Goal: Task Accomplishment & Management: Manage account settings

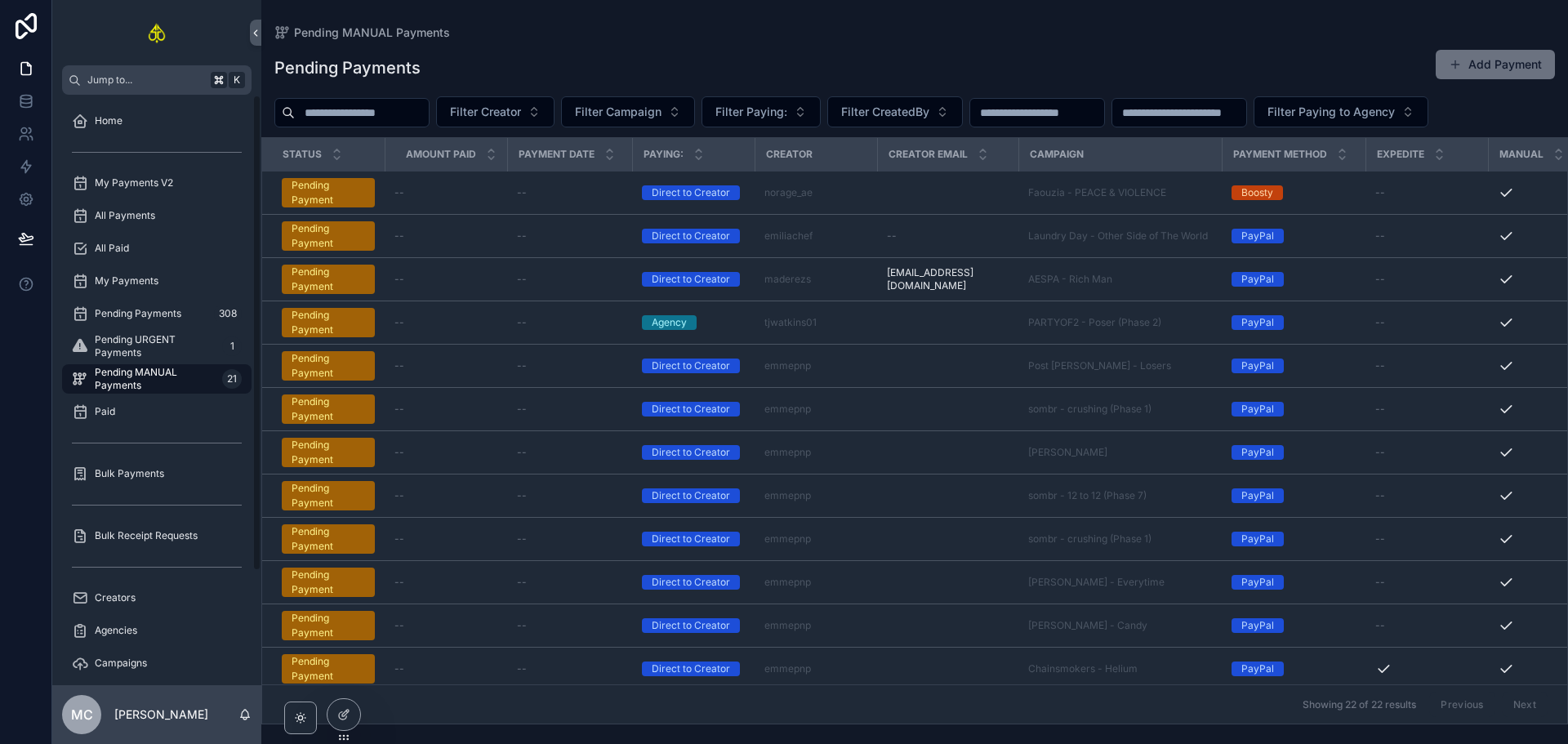
click at [147, 366] on span "Pending MANUAL Payments" at bounding box center [155, 379] width 121 height 26
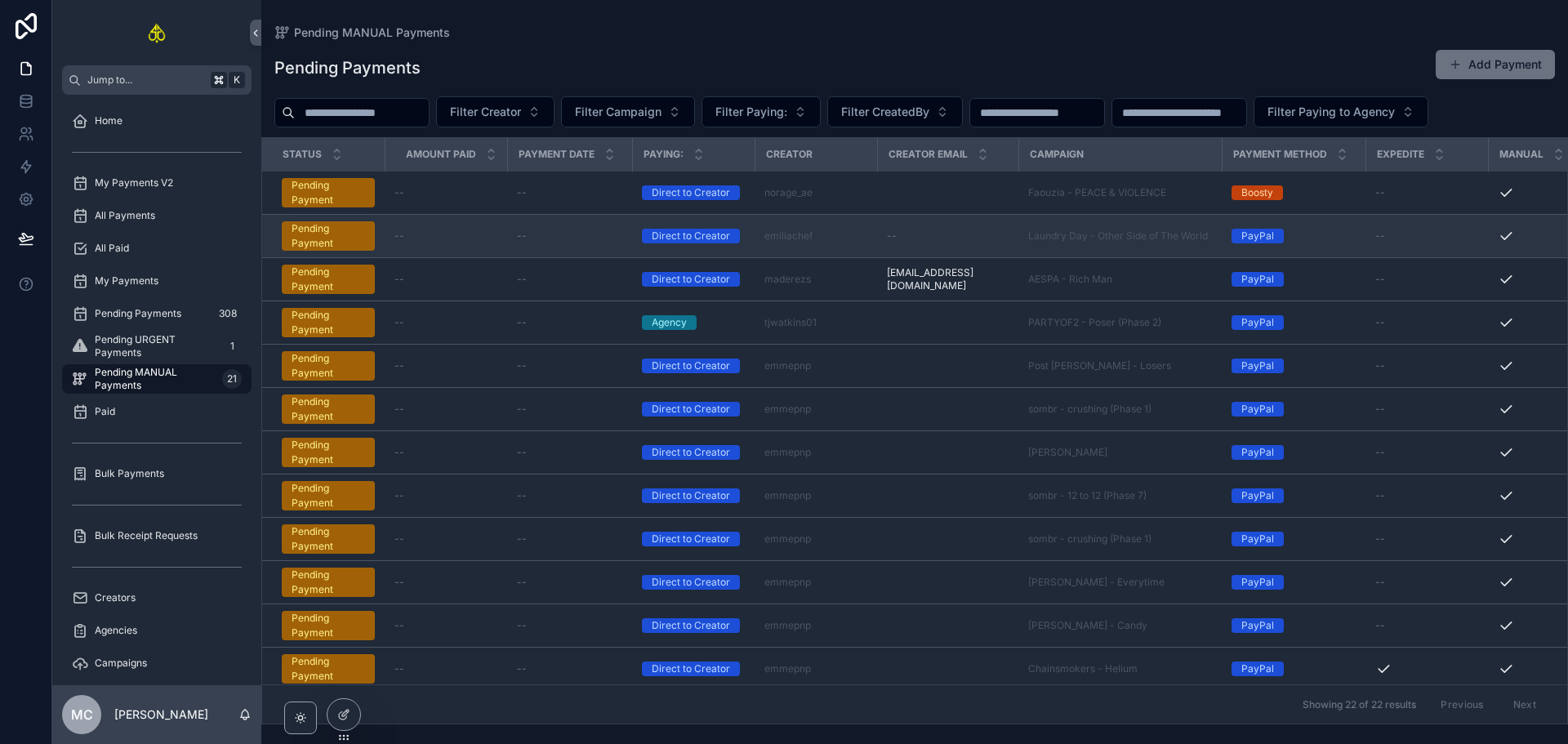
click at [573, 233] on div "--" at bounding box center [569, 236] width 105 height 13
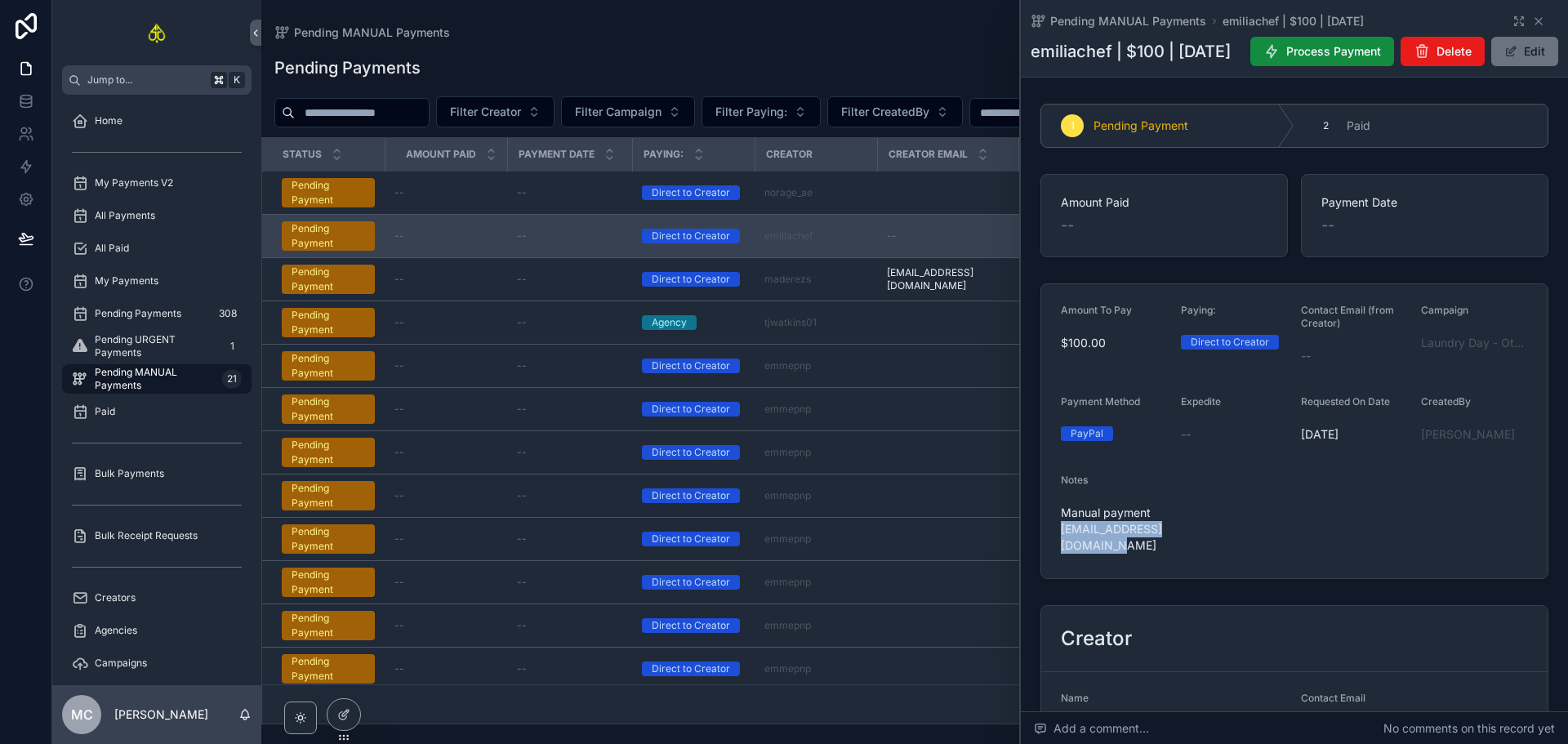
drag, startPoint x: 1124, startPoint y: 585, endPoint x: 1063, endPoint y: 566, distance: 63.9
click at [1063, 553] on span "Manual payment [EMAIL_ADDRESS][DOMAIN_NAME]" at bounding box center [1114, 529] width 107 height 49
copy span "[EMAIL_ADDRESS][DOMAIN_NAME]"
click at [1421, 369] on div "Campaign Laundry Day - Other Side of The World" at bounding box center [1475, 336] width 107 height 66
click at [1433, 351] on span "Laundry Day - Other Side of The World" at bounding box center [1475, 342] width 107 height 16
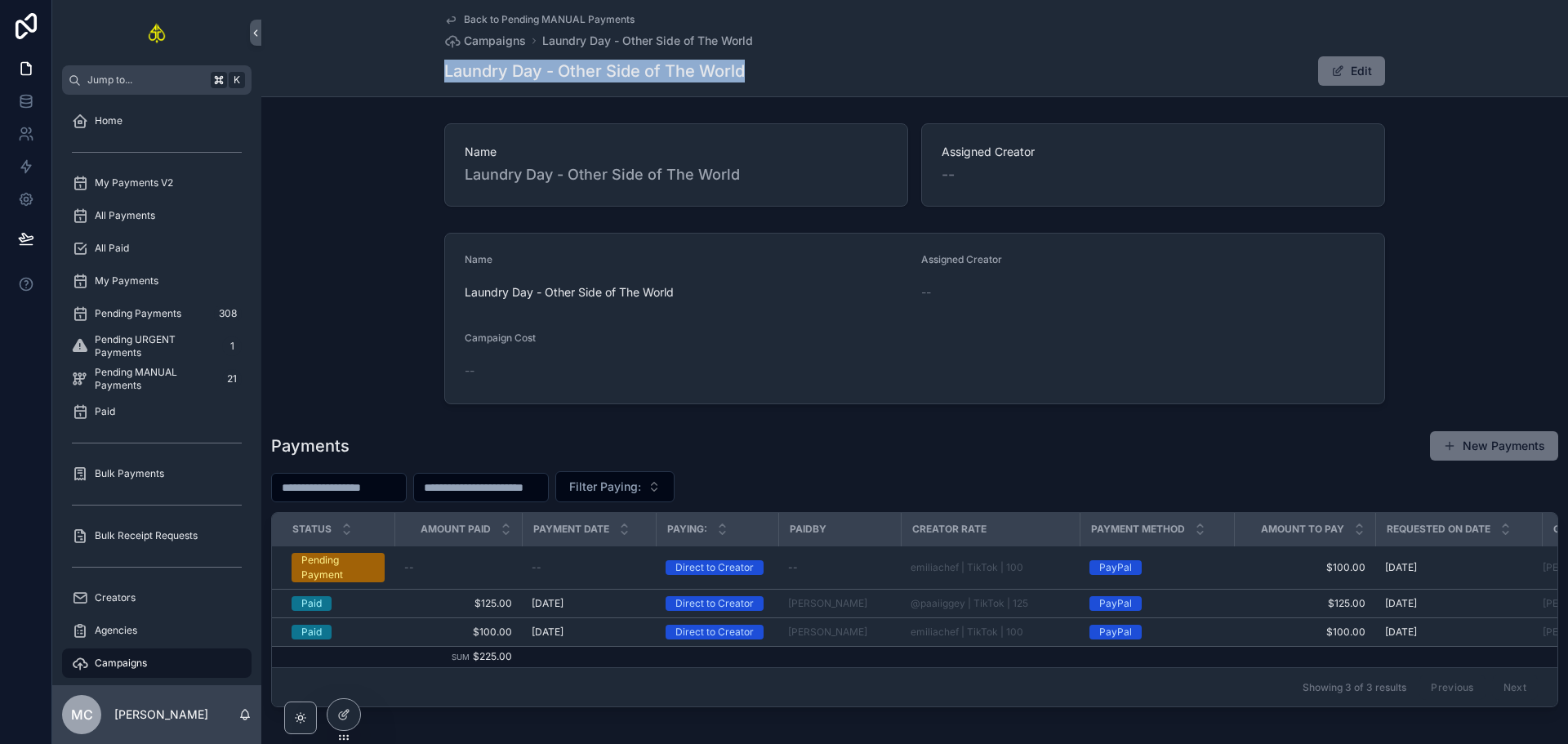
drag, startPoint x: 779, startPoint y: 76, endPoint x: 441, endPoint y: 68, distance: 338.1
click at [444, 68] on div "Laundry Day - Other Side of The World Edit" at bounding box center [915, 70] width 941 height 31
copy h1 "Laundry Day - Other Side of The World"
click at [1431, 218] on div "Name Laundry Day - Other Side of The World Assigned Creator -- Name Laundry Day…" at bounding box center [914, 415] width 1307 height 597
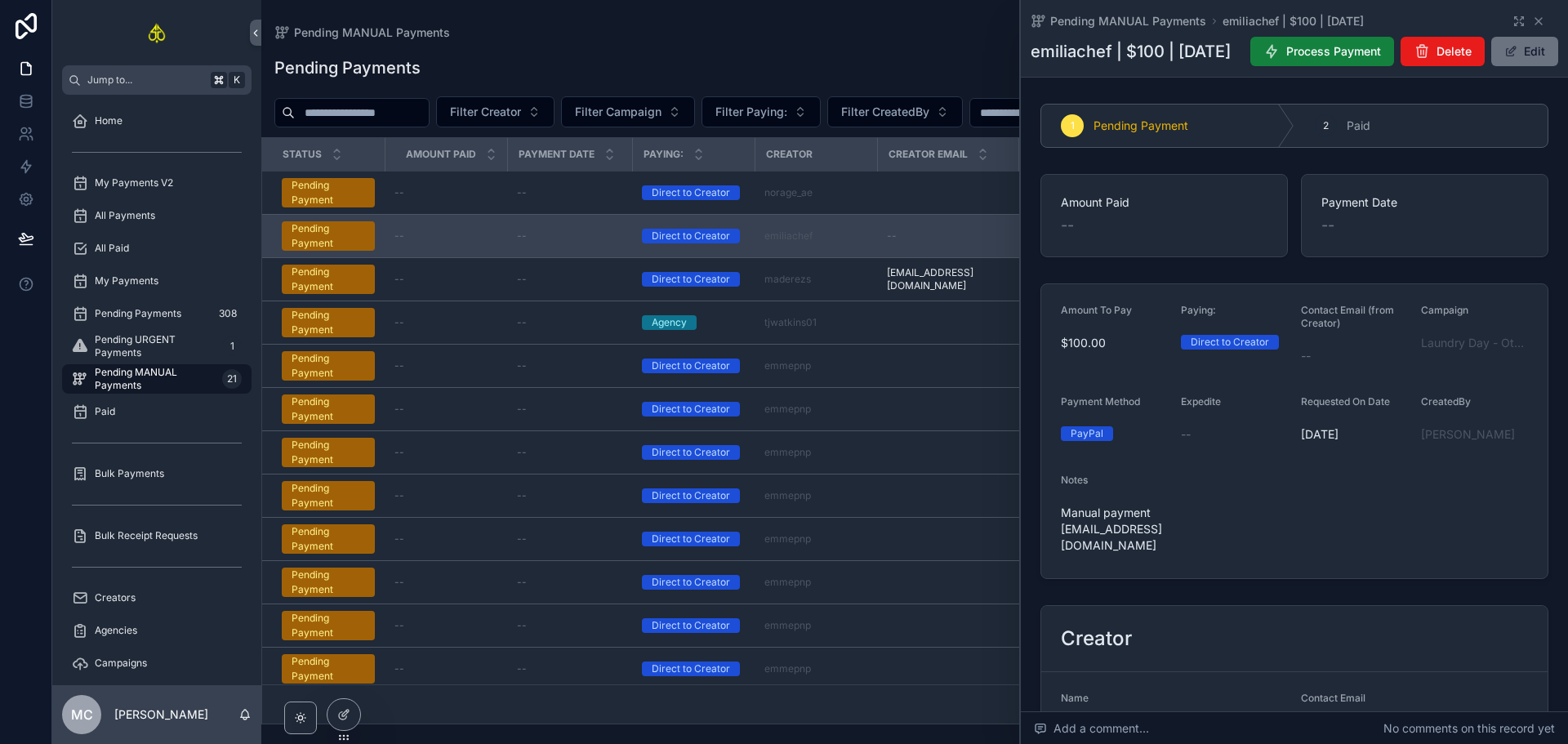
click at [1343, 54] on button "Process Payment" at bounding box center [1322, 51] width 144 height 29
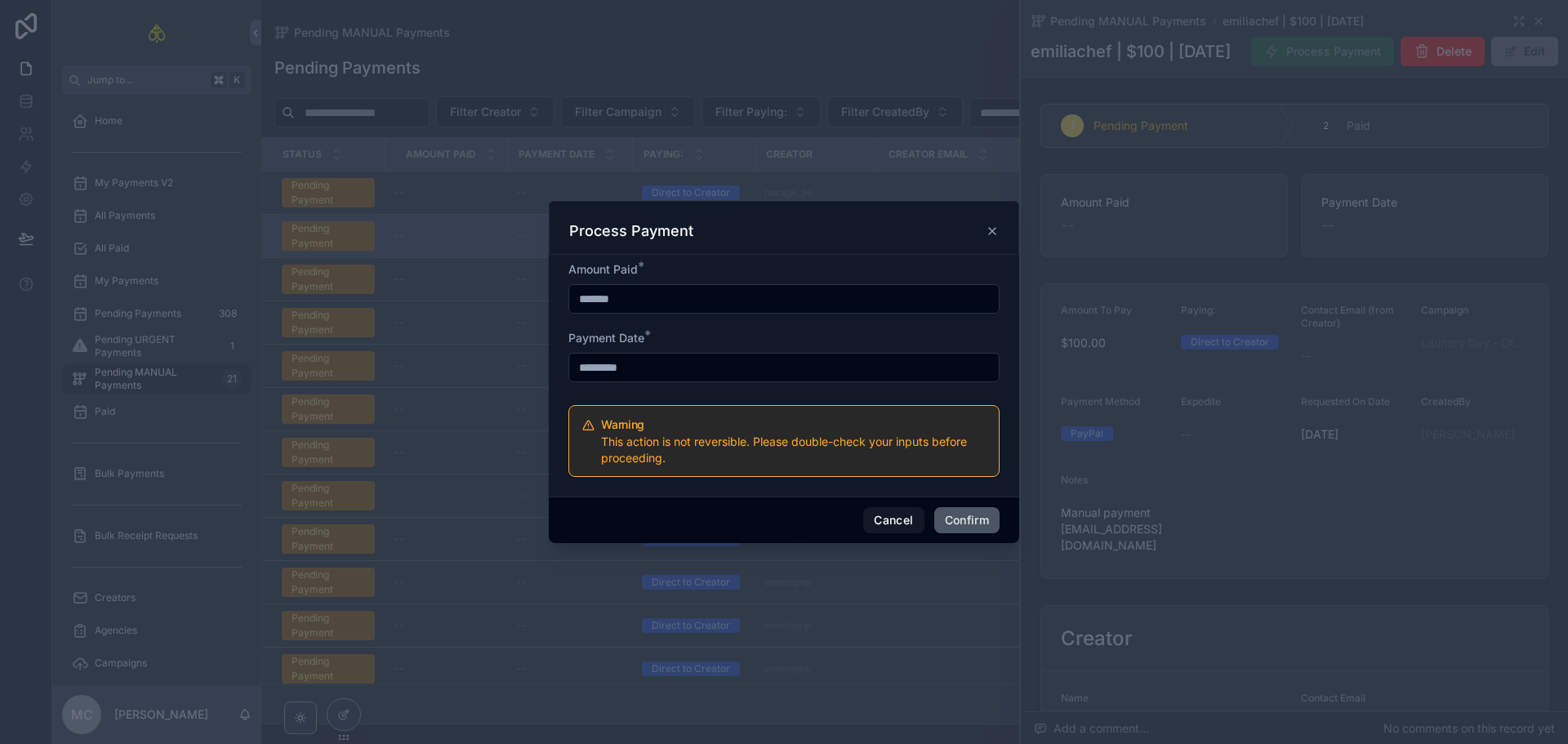
click at [970, 519] on button "Confirm" at bounding box center [968, 520] width 66 height 26
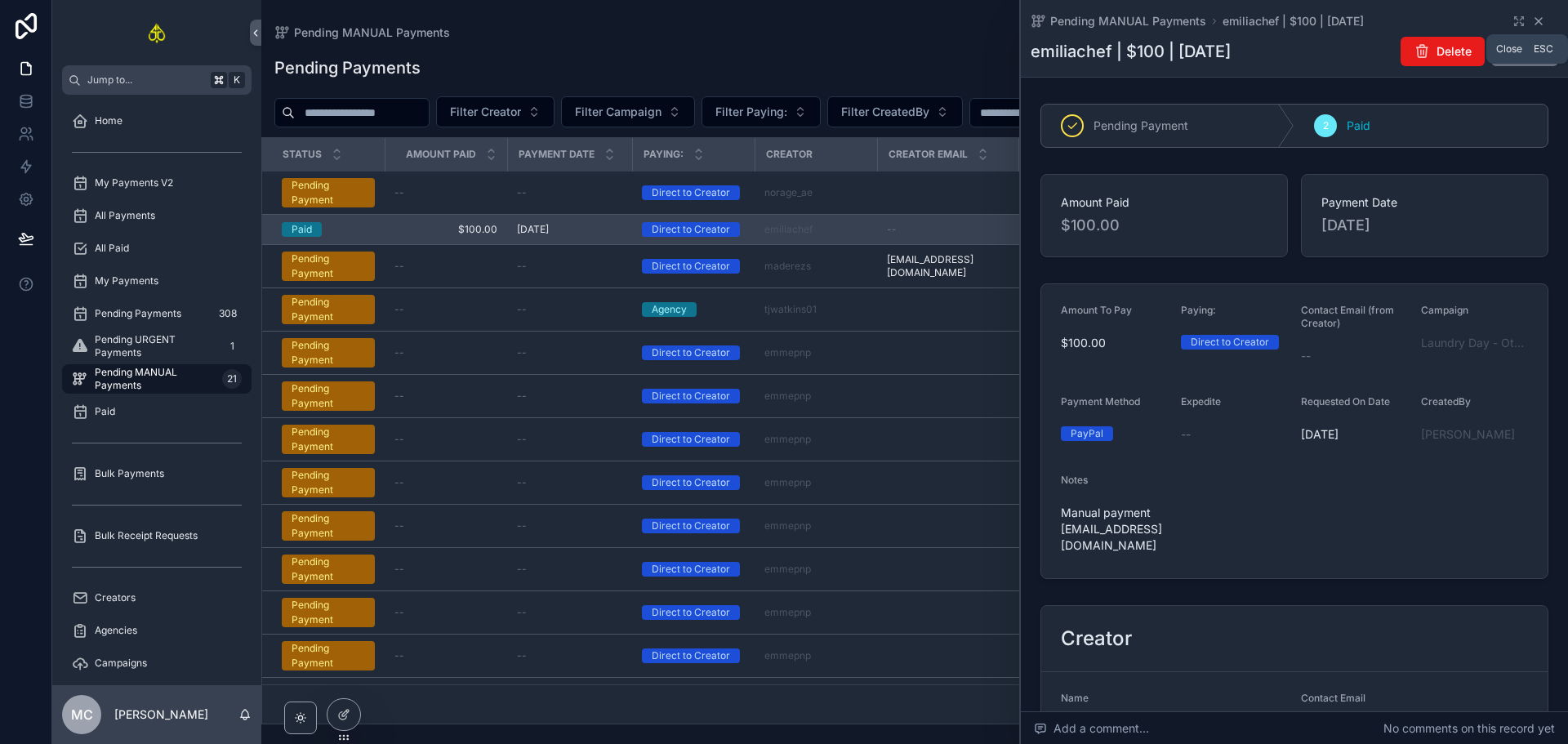
click at [1535, 23] on icon "scrollable content" at bounding box center [1538, 21] width 7 height 7
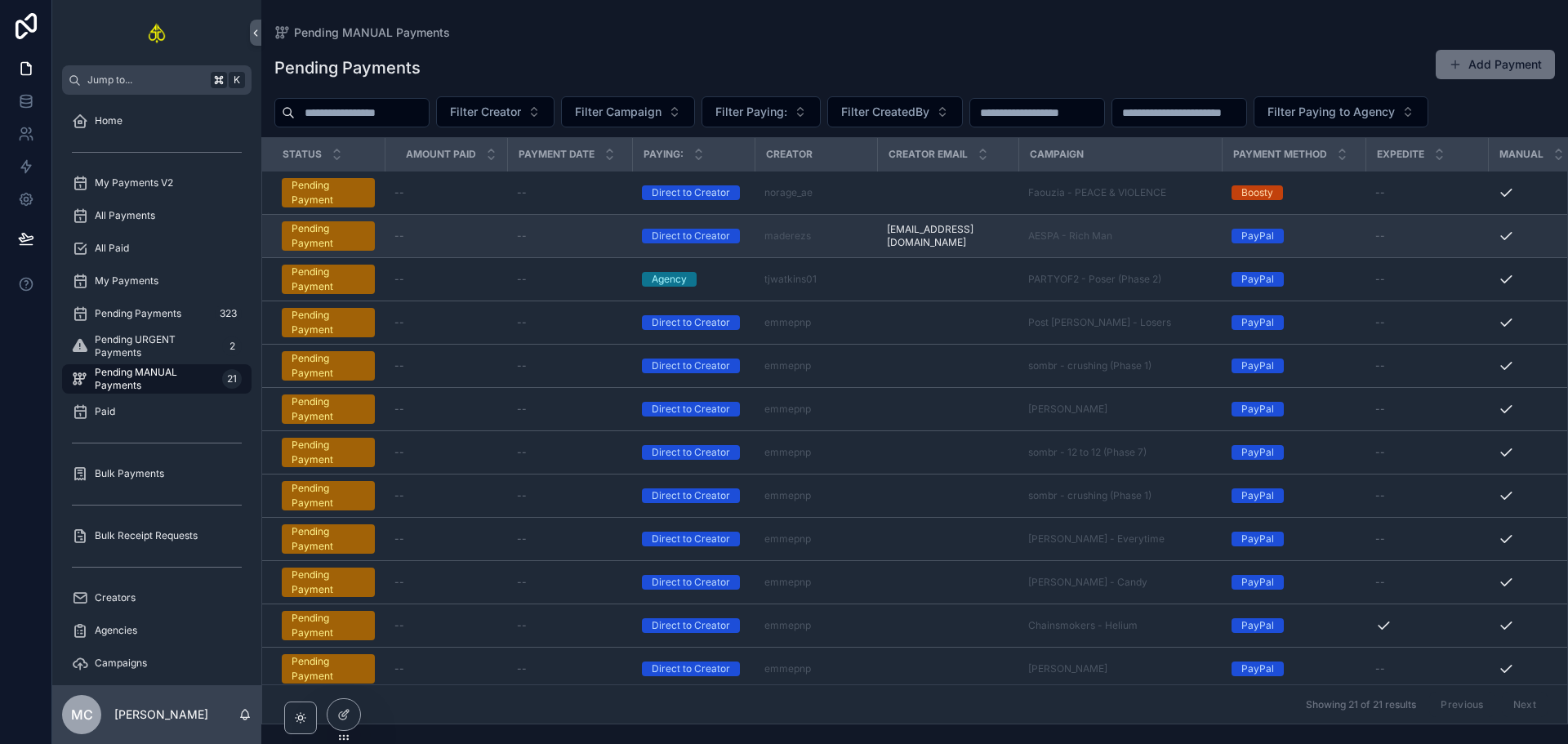
click at [837, 238] on div "maderezs" at bounding box center [816, 236] width 103 height 13
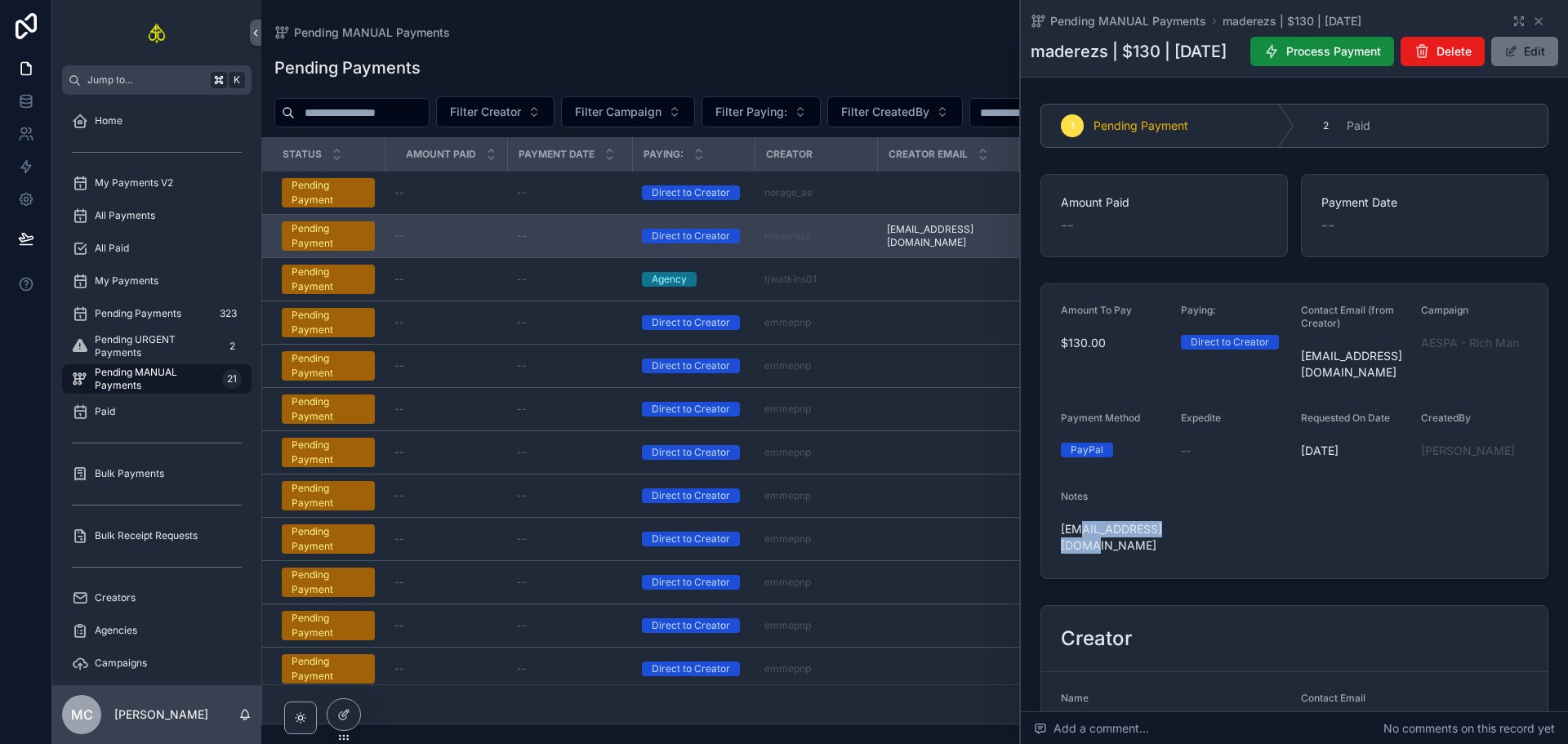
click at [1079, 553] on span "[EMAIL_ADDRESS][DOMAIN_NAME]" at bounding box center [1114, 537] width 107 height 33
click at [1089, 553] on span "[EMAIL_ADDRESS][DOMAIN_NAME]" at bounding box center [1114, 537] width 107 height 33
drag, startPoint x: 1088, startPoint y: 581, endPoint x: 1060, endPoint y: 564, distance: 32.8
click at [1061, 553] on span "[EMAIL_ADDRESS][DOMAIN_NAME]" at bounding box center [1114, 537] width 107 height 33
copy span "[EMAIL_ADDRESS][DOMAIN_NAME]"
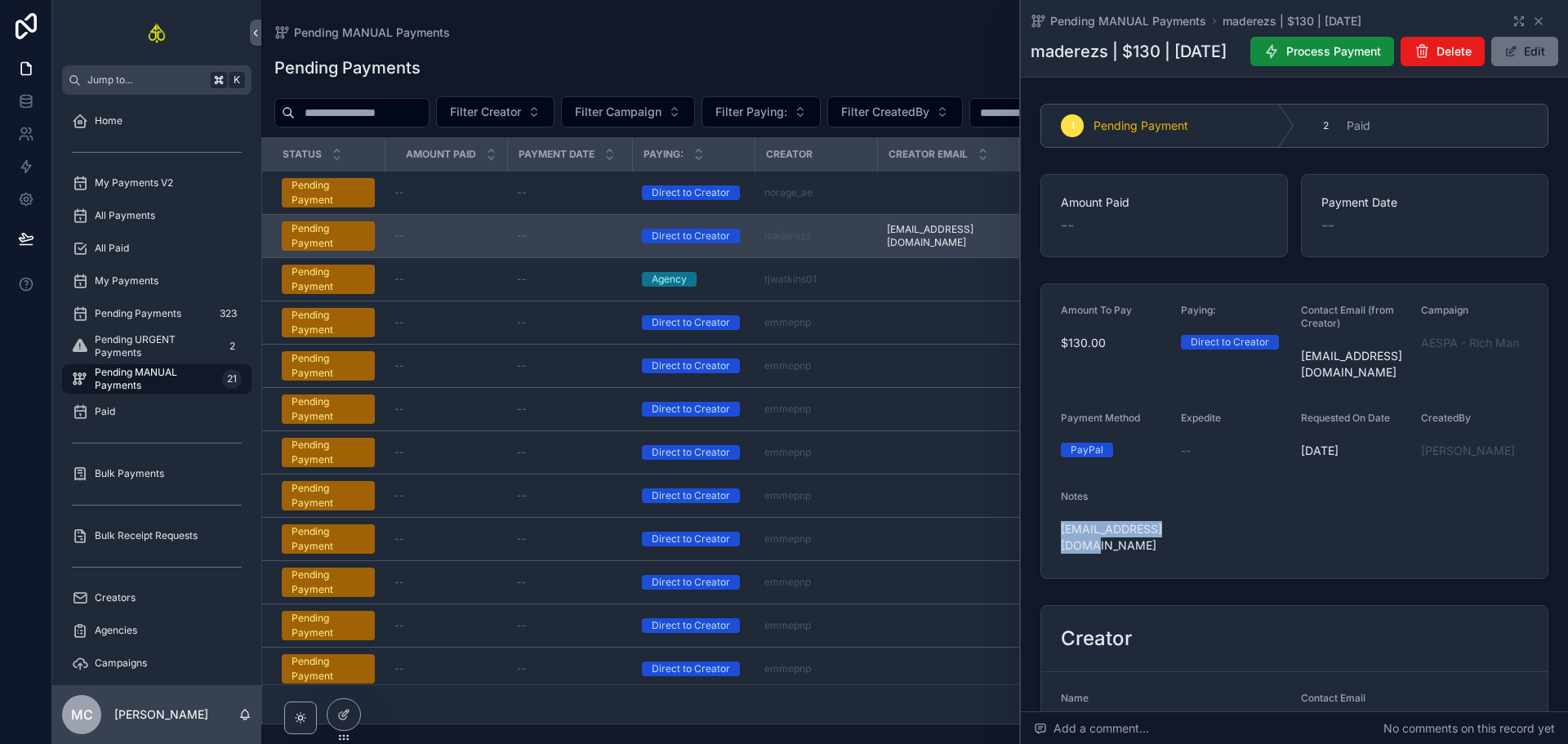
click at [1104, 579] on form "Amount To Pay $130.00 Paying: Direct to Creator Contact Email (from Creator) [E…" at bounding box center [1294, 431] width 506 height 294
drag, startPoint x: 1411, startPoint y: 380, endPoint x: 1516, endPoint y: 381, distance: 105.0
click at [1516, 381] on form "Amount To Pay $130.00 Paying: Direct to Creator Contact Email (from Creator) [E…" at bounding box center [1294, 431] width 506 height 294
copy span "AESPA - Rich Man"
click at [1347, 41] on button "Process Payment" at bounding box center [1322, 51] width 144 height 29
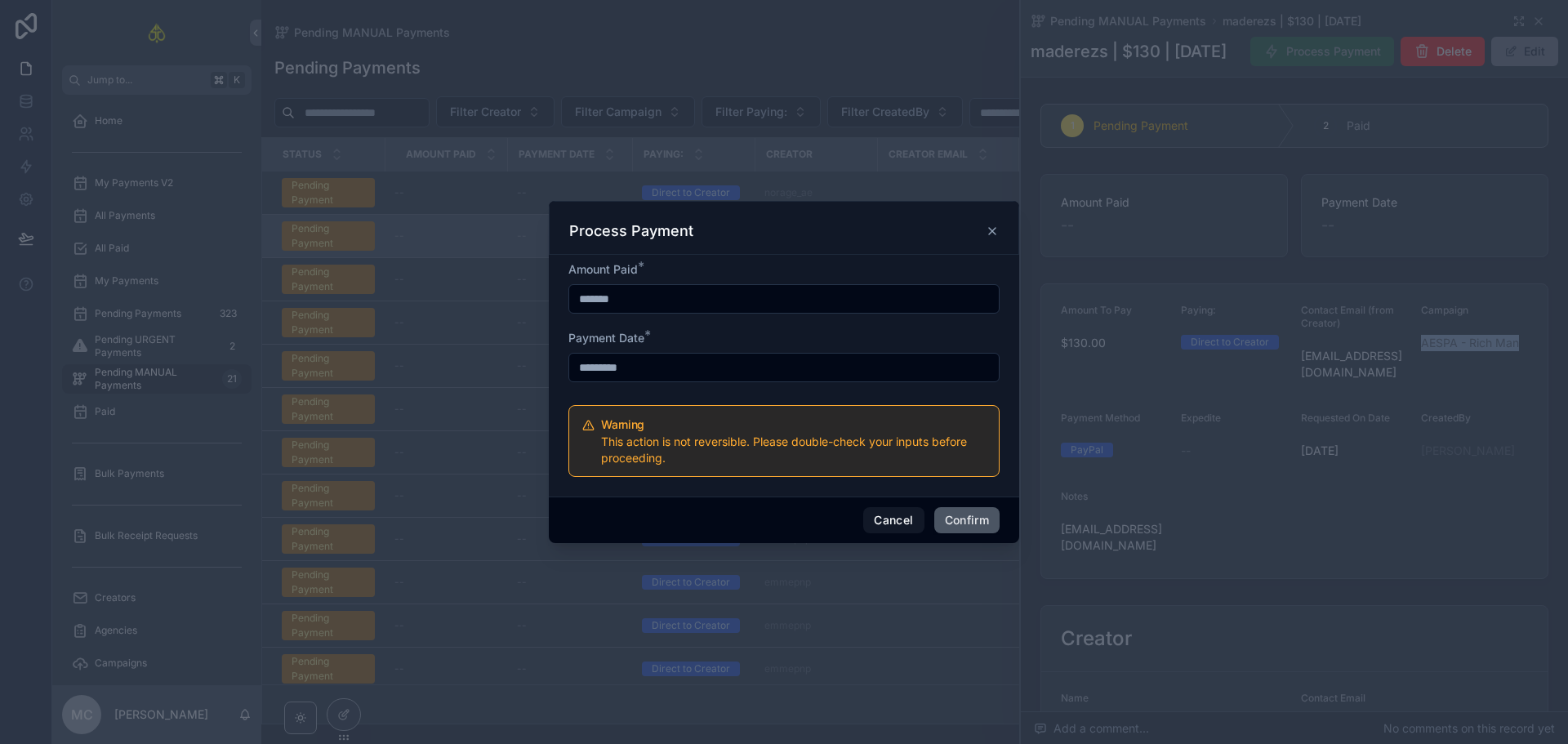
click at [966, 532] on button "Confirm" at bounding box center [968, 520] width 66 height 26
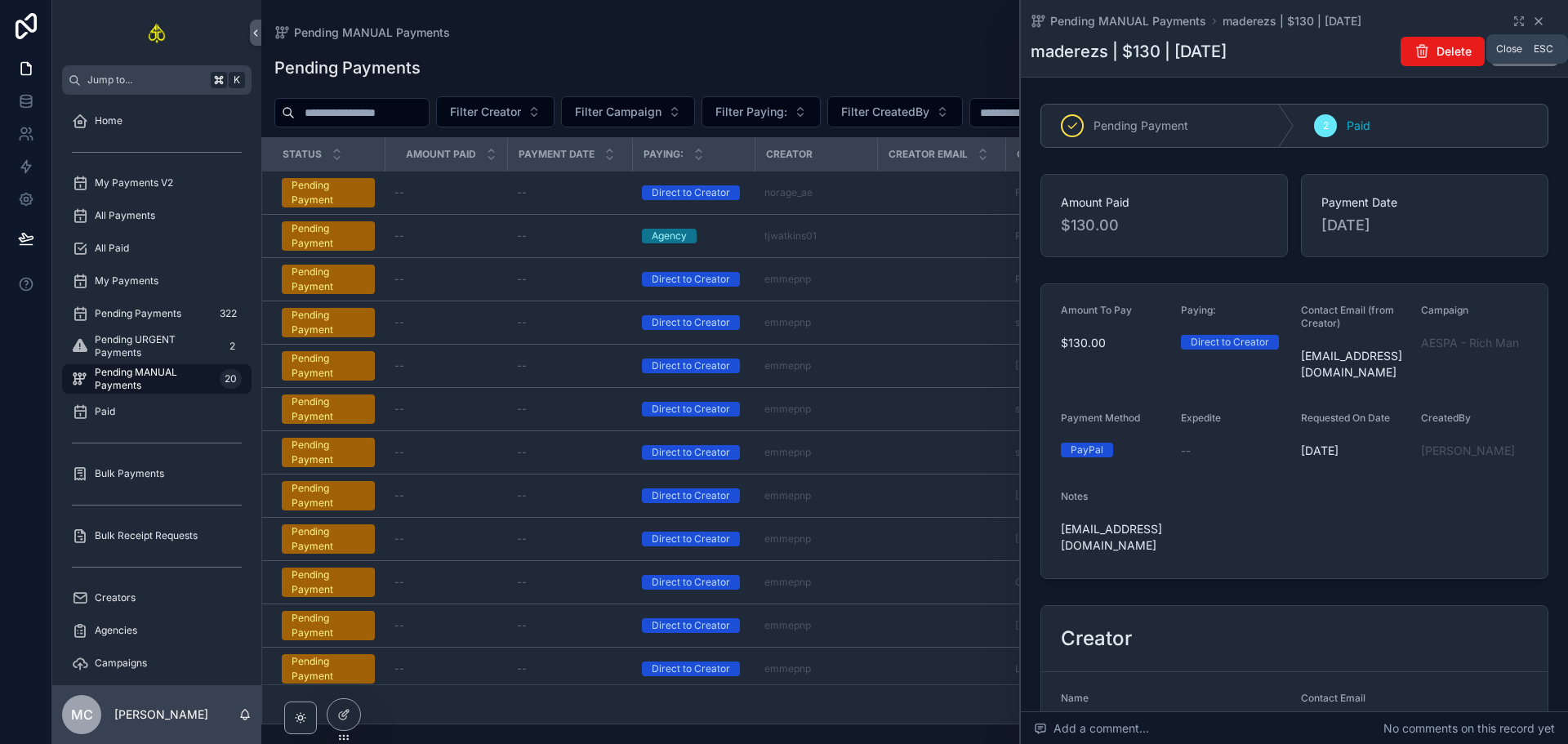
click at [1534, 22] on icon "scrollable content" at bounding box center [1539, 22] width 13 height 13
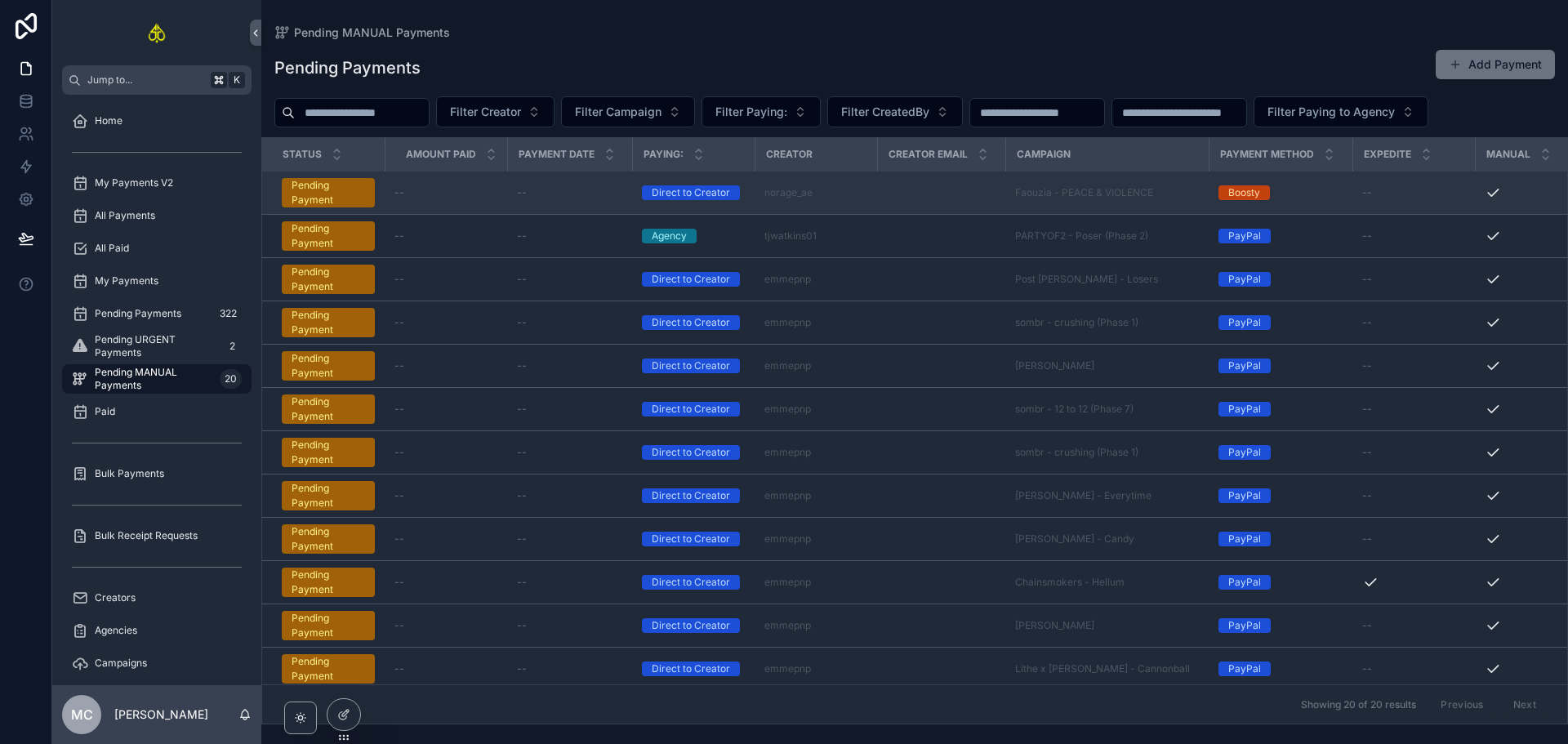
click at [925, 186] on td "scrollable content" at bounding box center [941, 194] width 128 height 43
click at [598, 197] on div "--" at bounding box center [569, 193] width 105 height 13
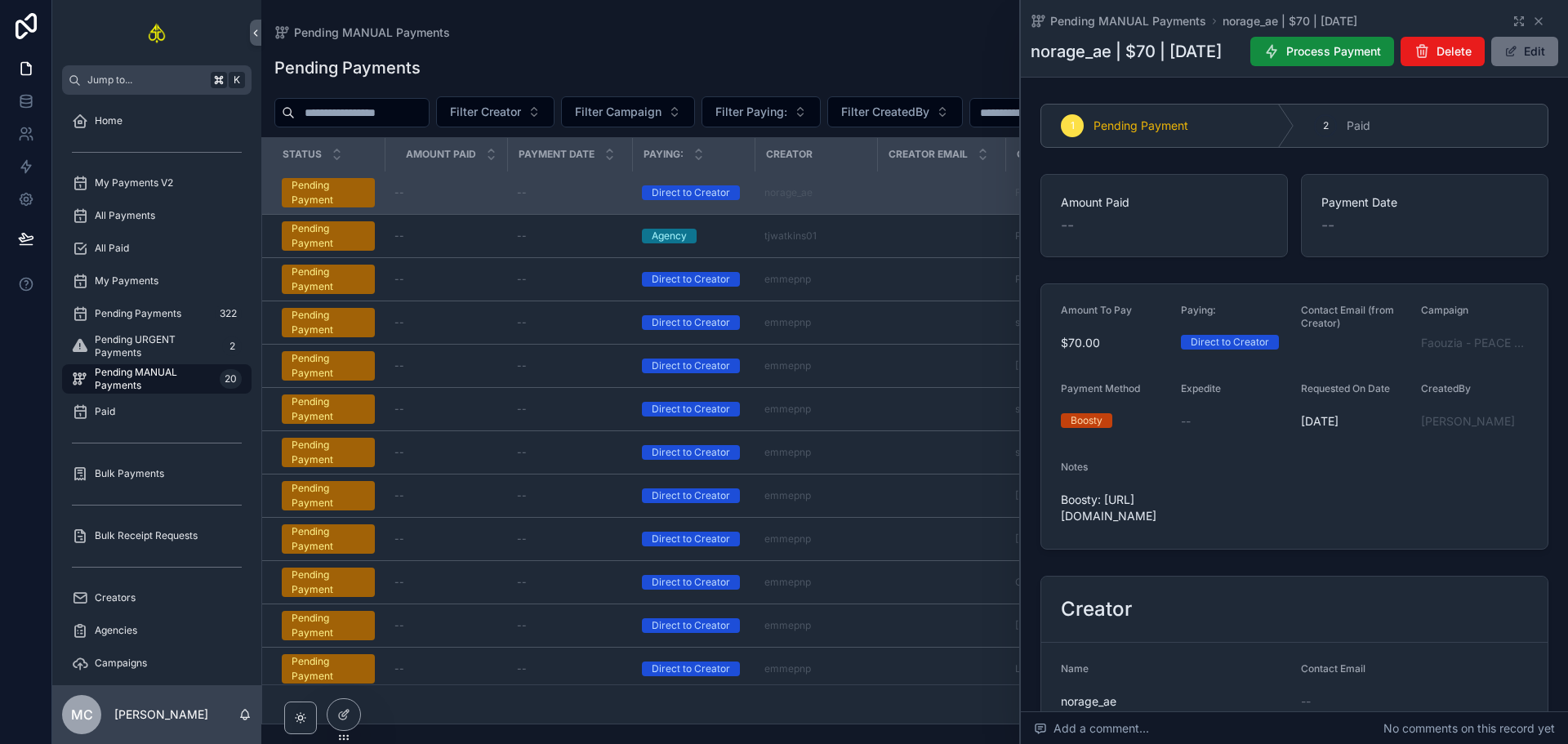
click at [1114, 524] on span "Boosty: [URL][DOMAIN_NAME]" at bounding box center [1114, 507] width 107 height 33
click at [1532, 21] on icon "scrollable content" at bounding box center [1539, 22] width 13 height 13
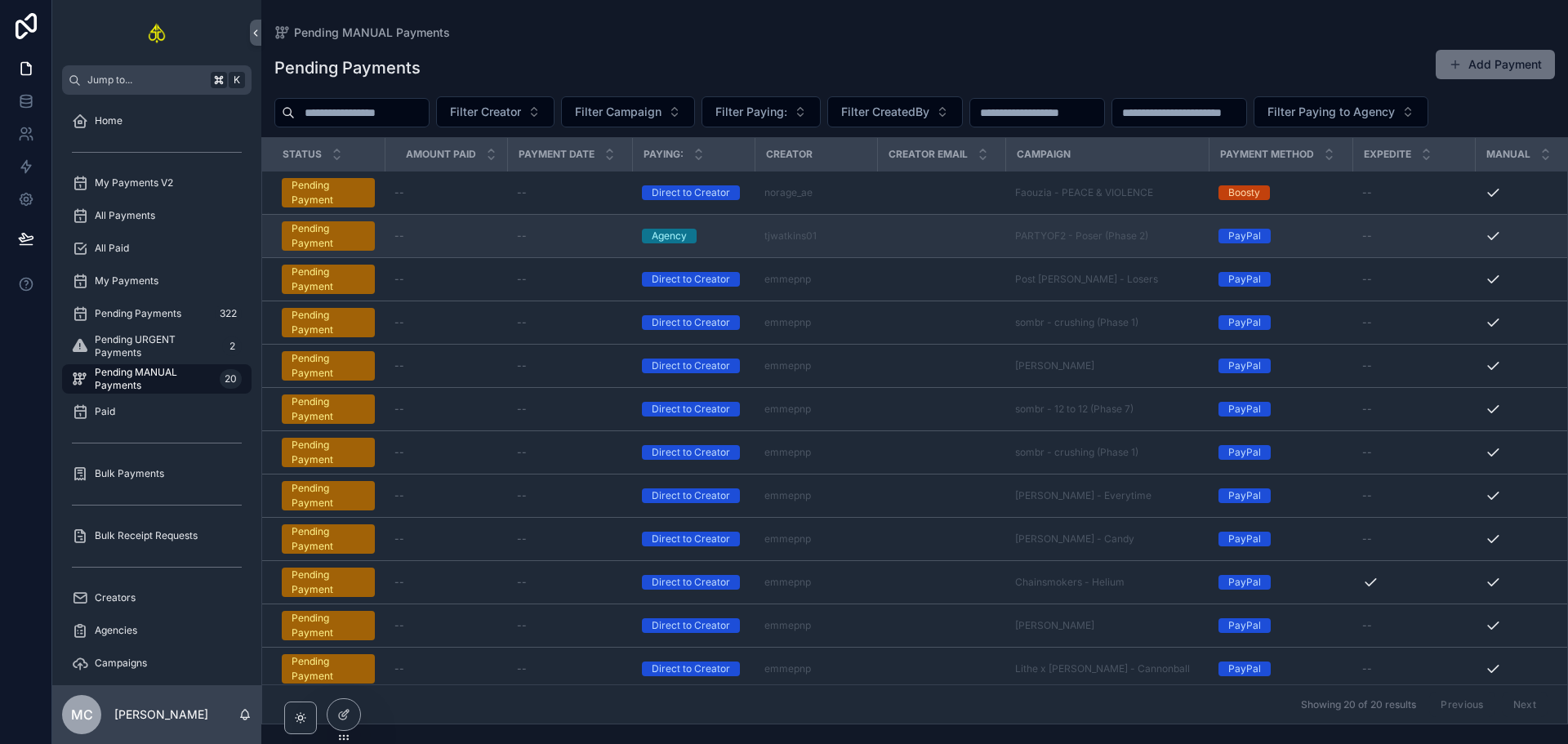
click at [568, 235] on div "--" at bounding box center [569, 236] width 105 height 13
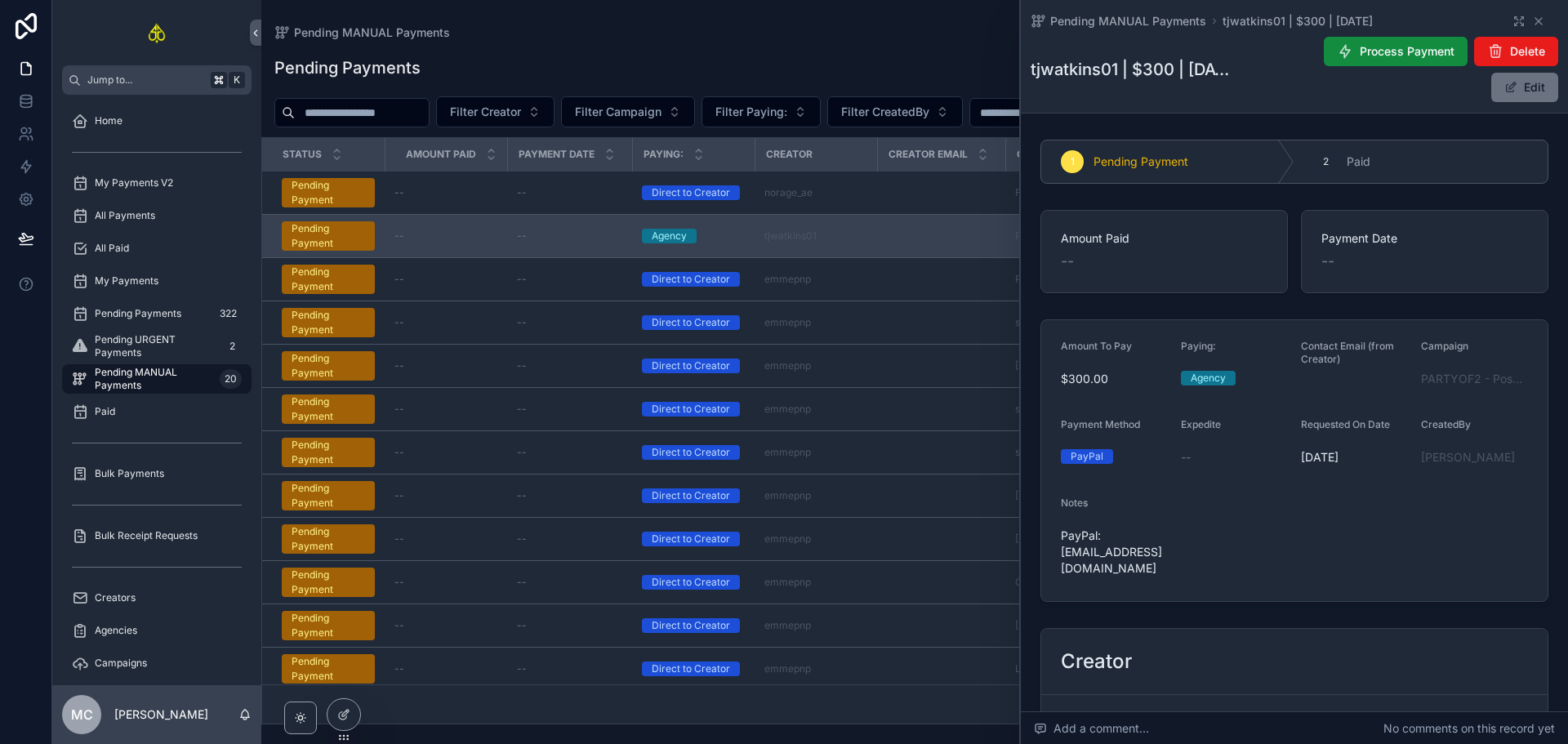
drag, startPoint x: 1138, startPoint y: 575, endPoint x: 1061, endPoint y: 557, distance: 79.1
click at [1061, 557] on span "PayPal: [EMAIL_ADDRESS][DOMAIN_NAME]" at bounding box center [1114, 552] width 107 height 49
copy span "[EMAIL_ADDRESS][DOMAIN_NAME]"
click at [1452, 381] on span "PARTYOF2 - Poser (Phase 2)" at bounding box center [1475, 379] width 107 height 16
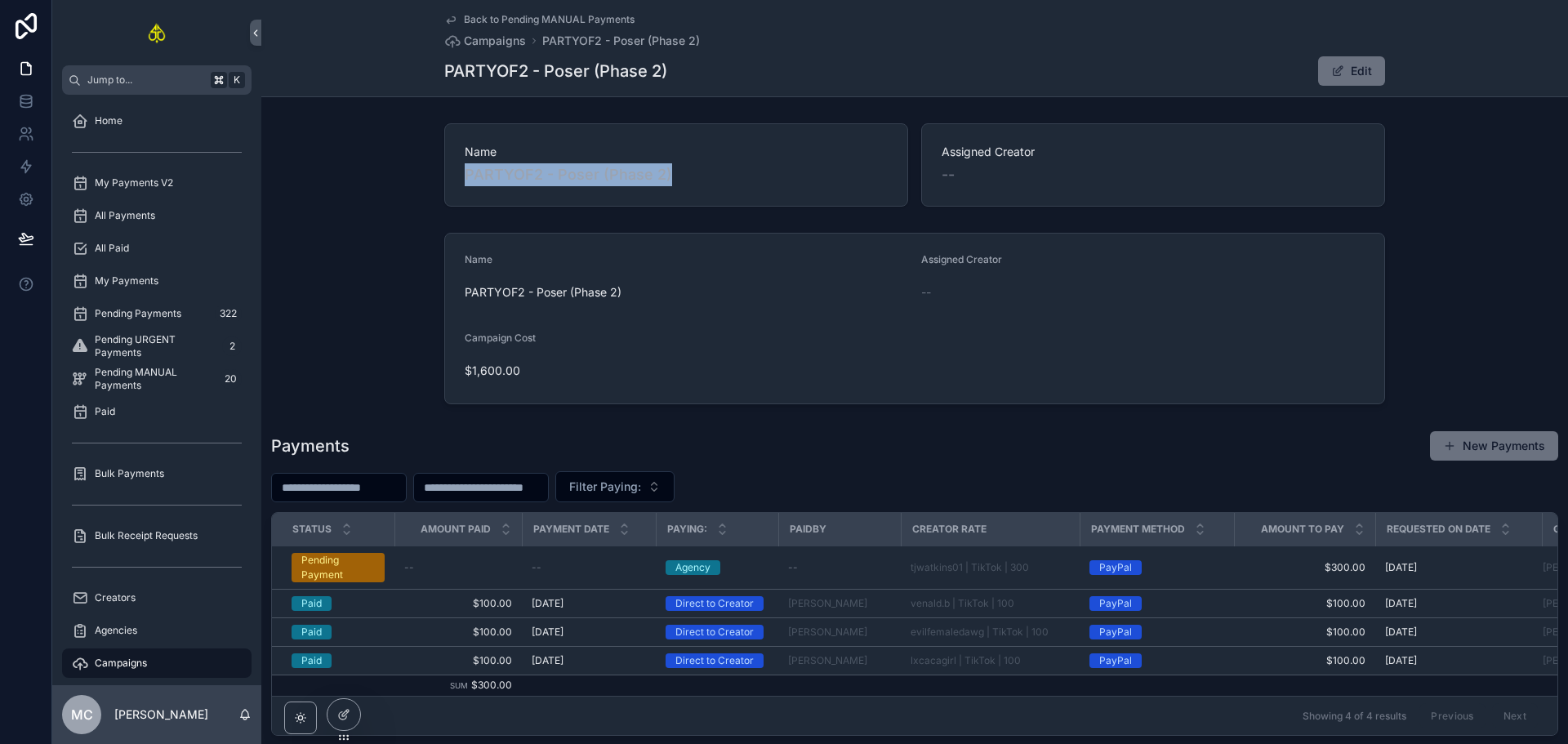
drag, startPoint x: 682, startPoint y: 176, endPoint x: 461, endPoint y: 175, distance: 221.0
click at [465, 175] on span "PARTYOF2 - Poser (Phase 2)" at bounding box center [676, 175] width 423 height 23
copy span "PARTYOF2 - Poser (Phase 2)"
click at [871, 123] on div "Name PARTYOF2 - Poser (Phase 2)" at bounding box center [676, 164] width 464 height 84
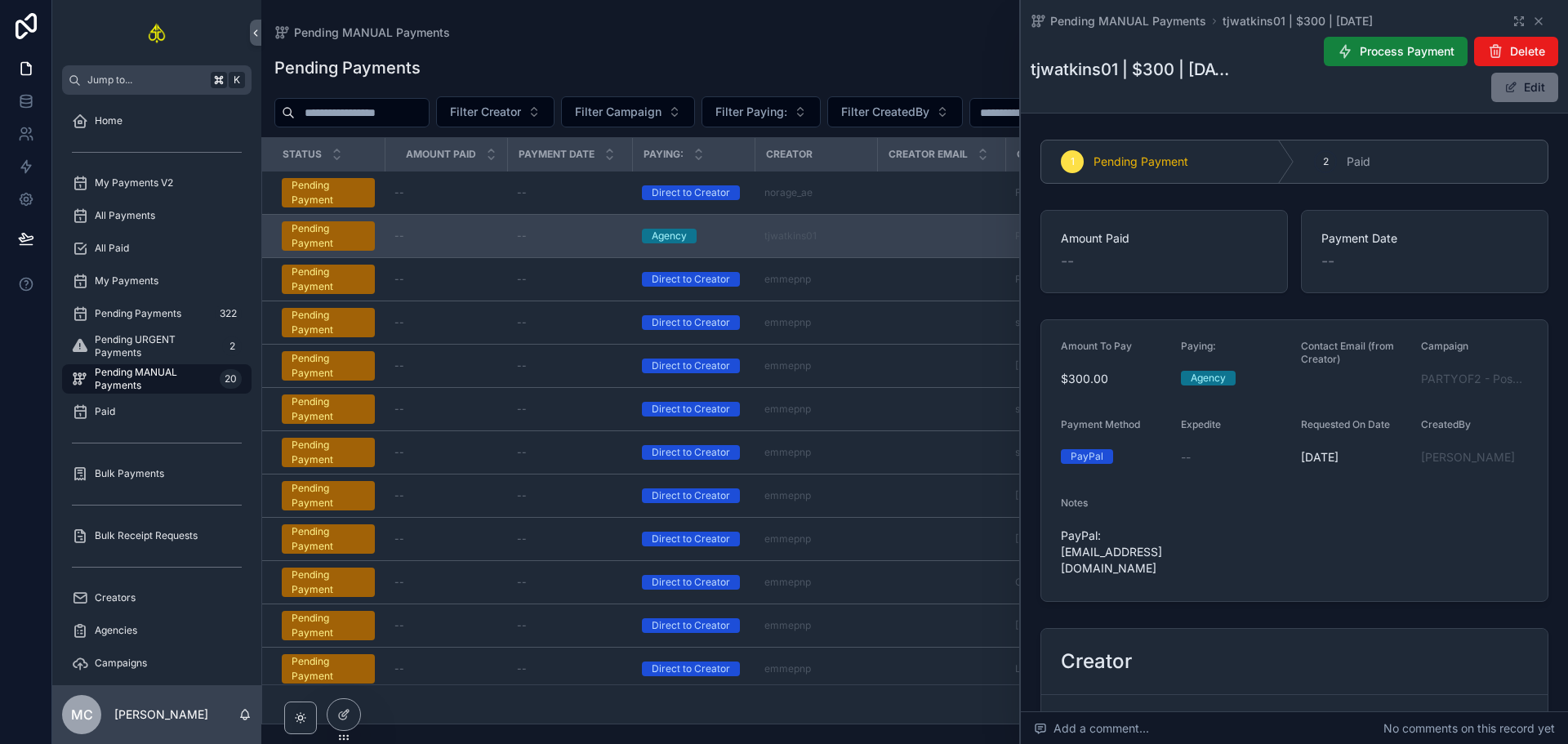
click at [1342, 54] on icon "scrollable content" at bounding box center [1344, 51] width 16 height 16
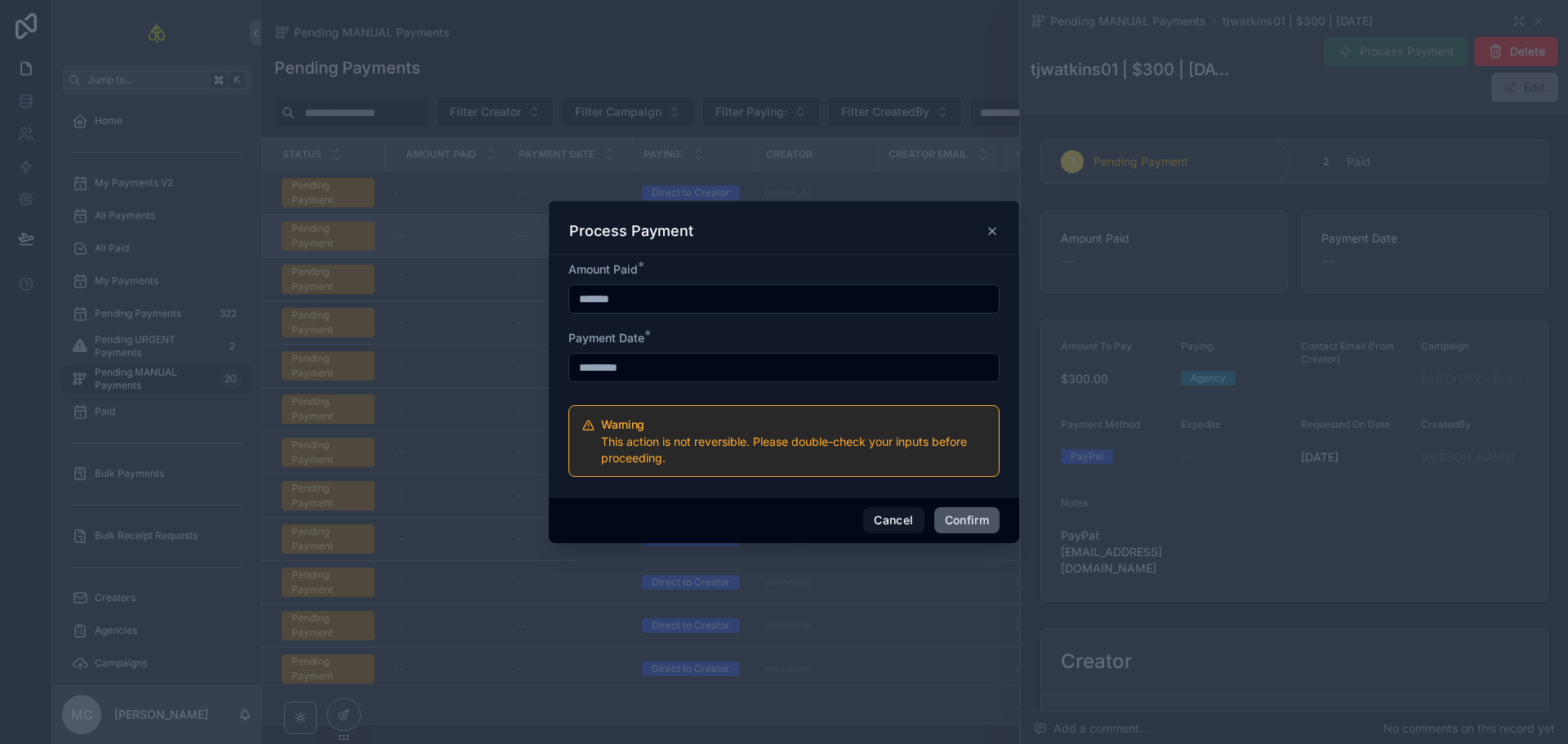
click at [969, 522] on button "Confirm" at bounding box center [968, 520] width 66 height 26
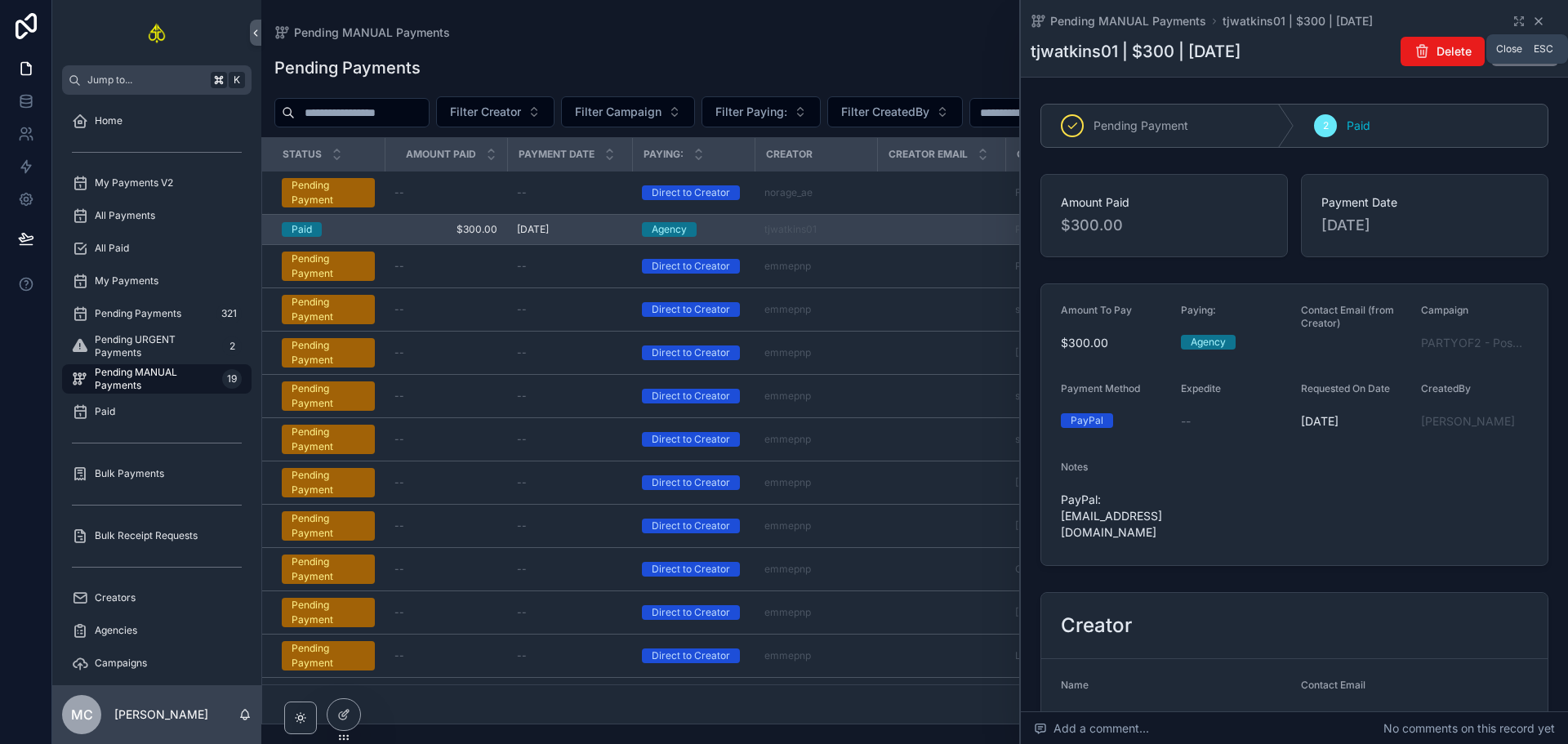
click at [1535, 20] on icon "scrollable content" at bounding box center [1538, 21] width 7 height 7
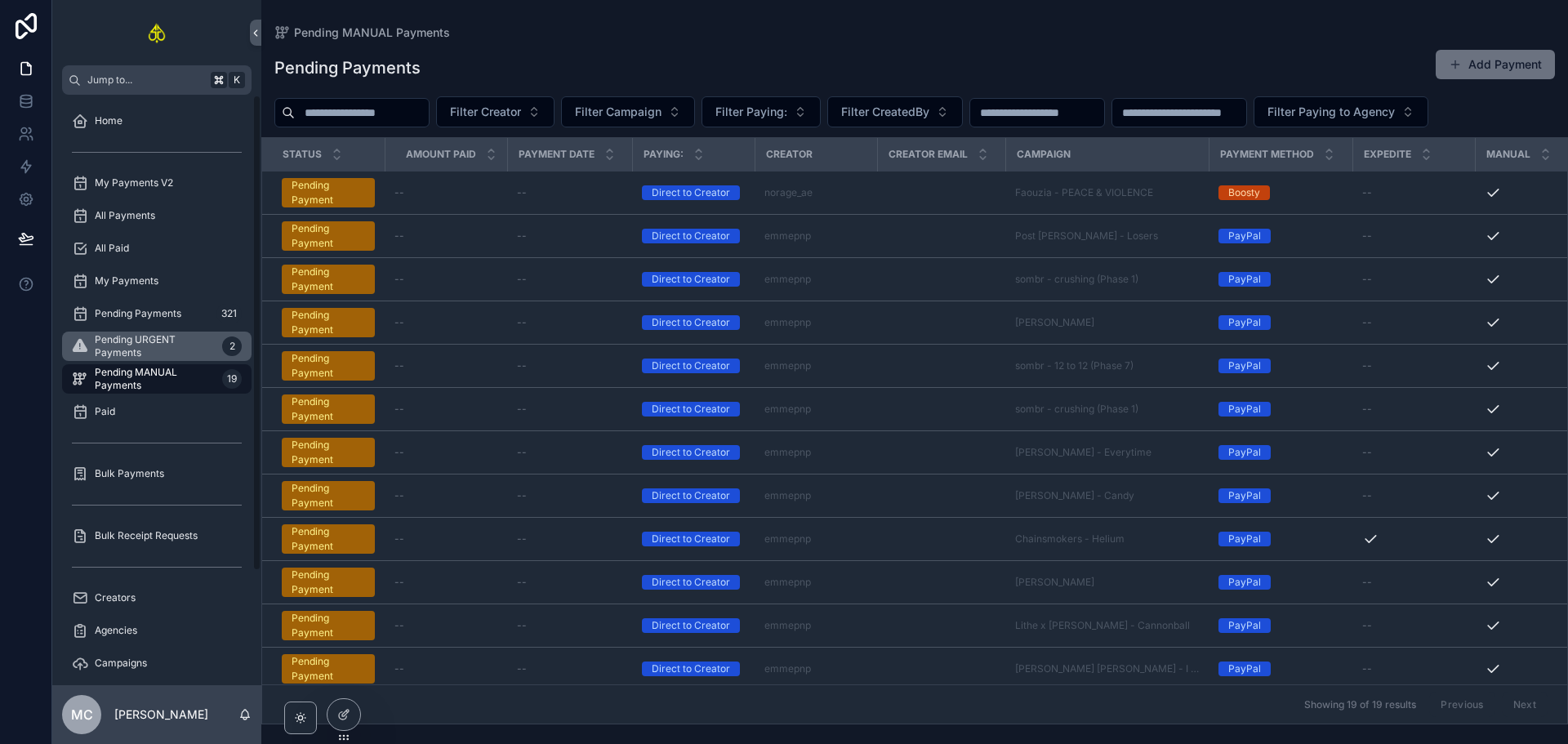
click at [182, 349] on span "Pending URGENT Payments" at bounding box center [155, 347] width 121 height 26
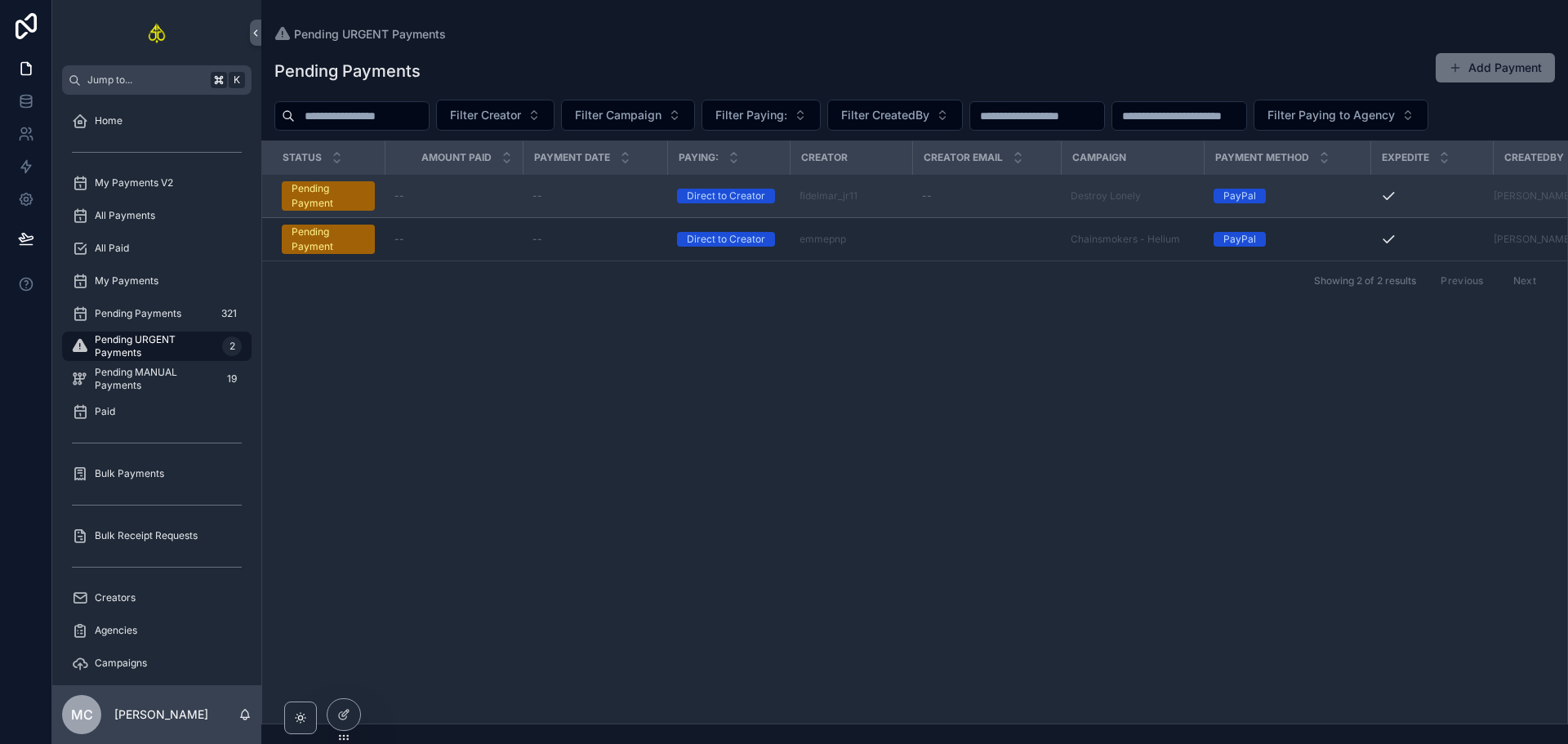
click at [579, 194] on div "--" at bounding box center [595, 196] width 125 height 13
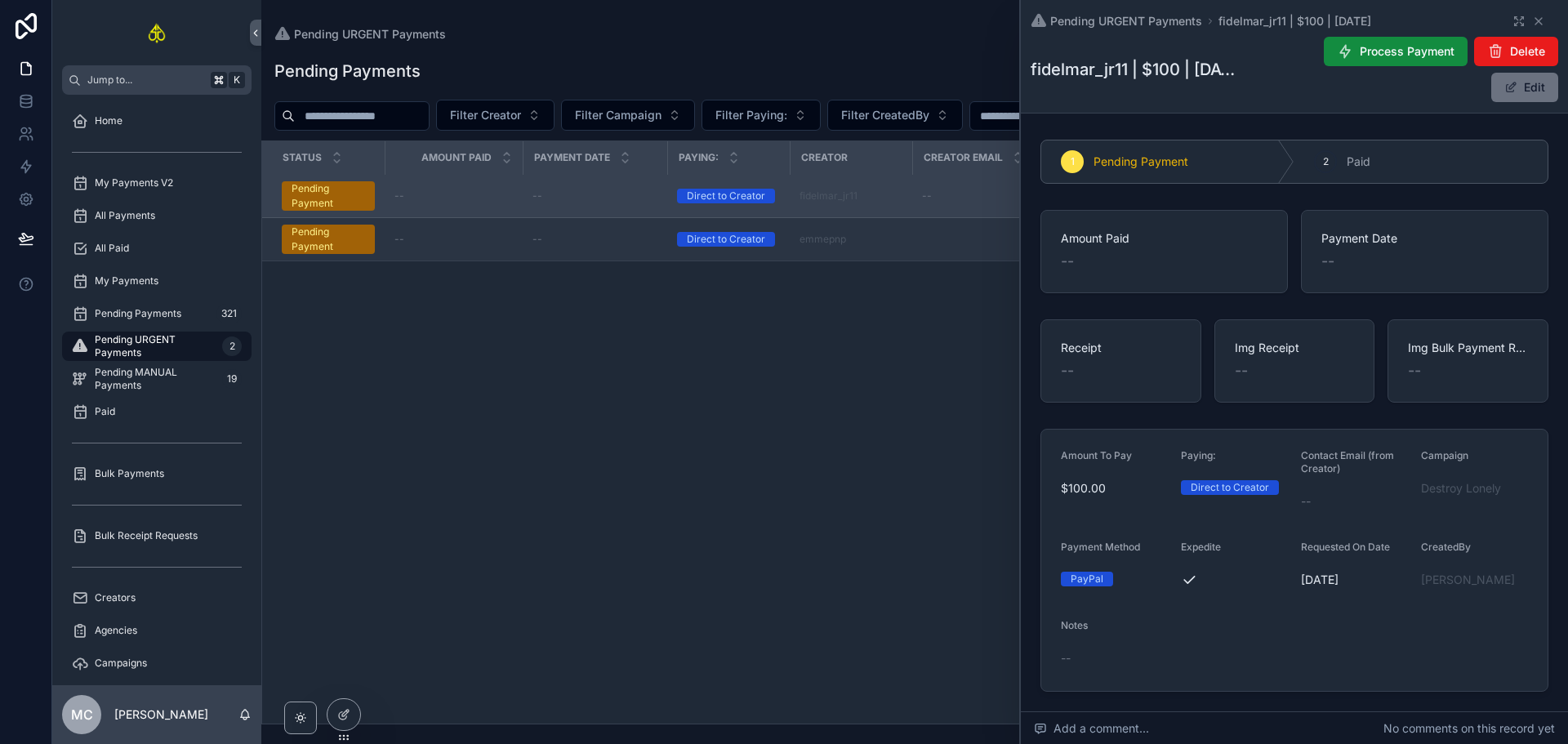
click at [585, 241] on div "--" at bounding box center [595, 240] width 125 height 13
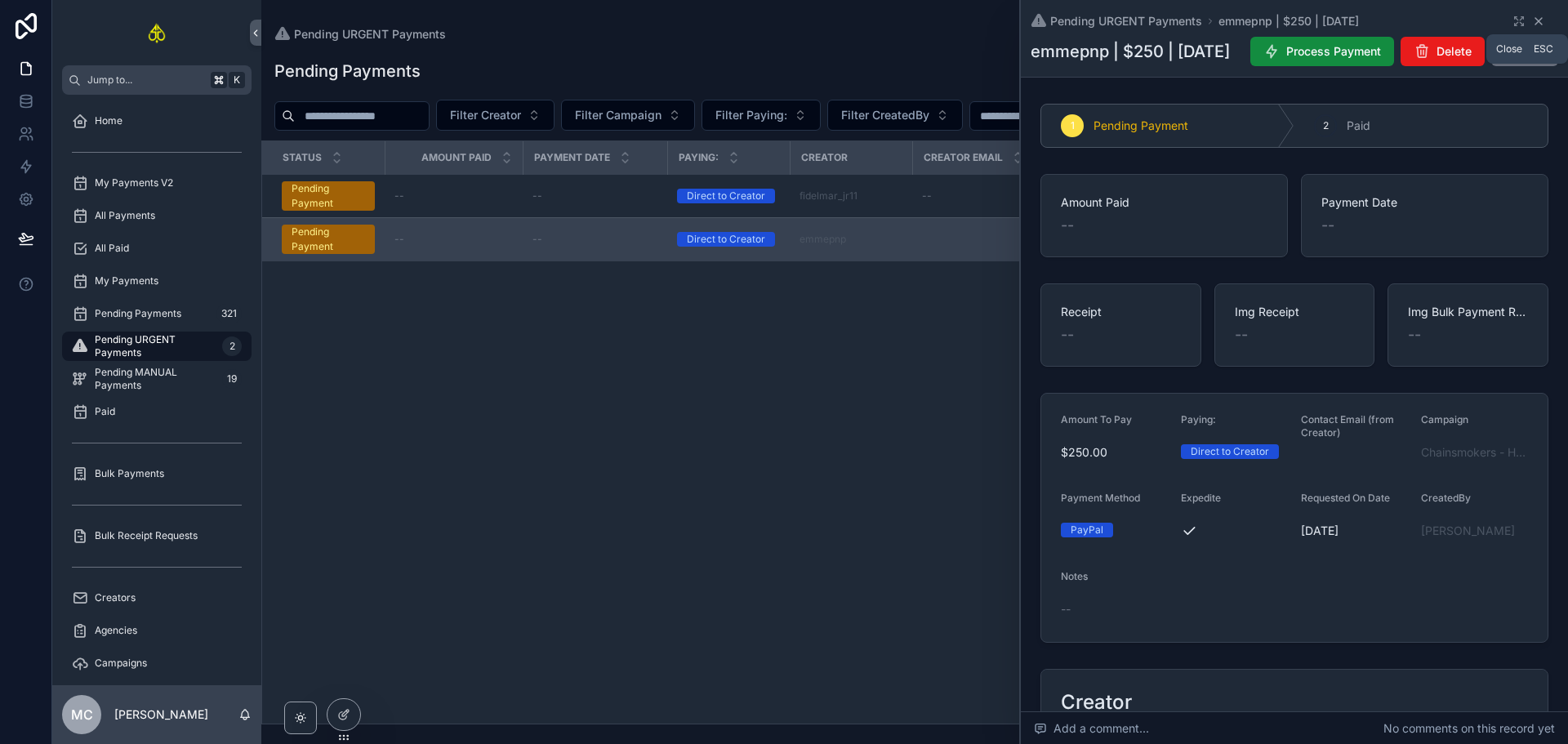
click at [1534, 22] on icon "scrollable content" at bounding box center [1539, 22] width 13 height 13
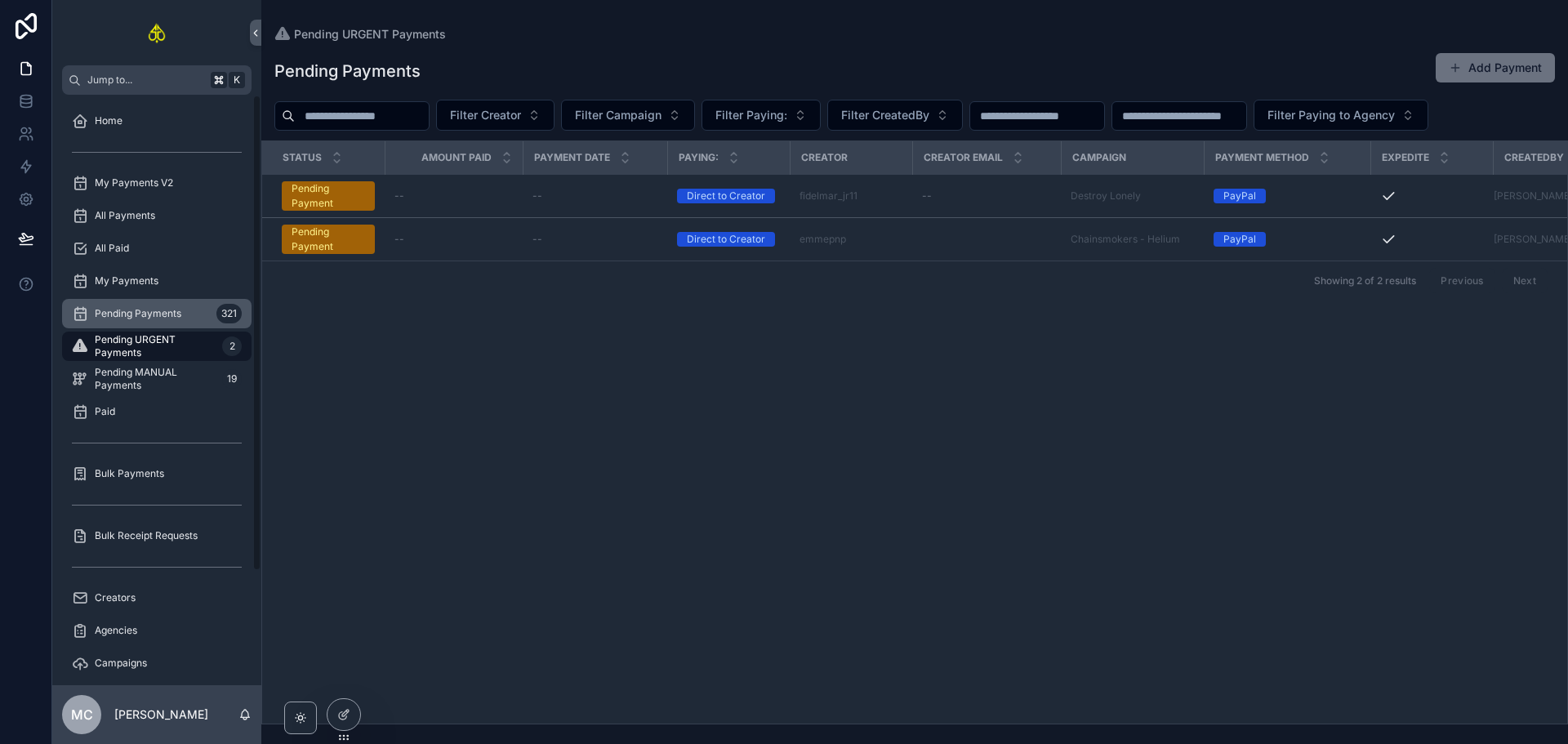
click at [127, 325] on div "Pending Payments 321" at bounding box center [157, 314] width 170 height 26
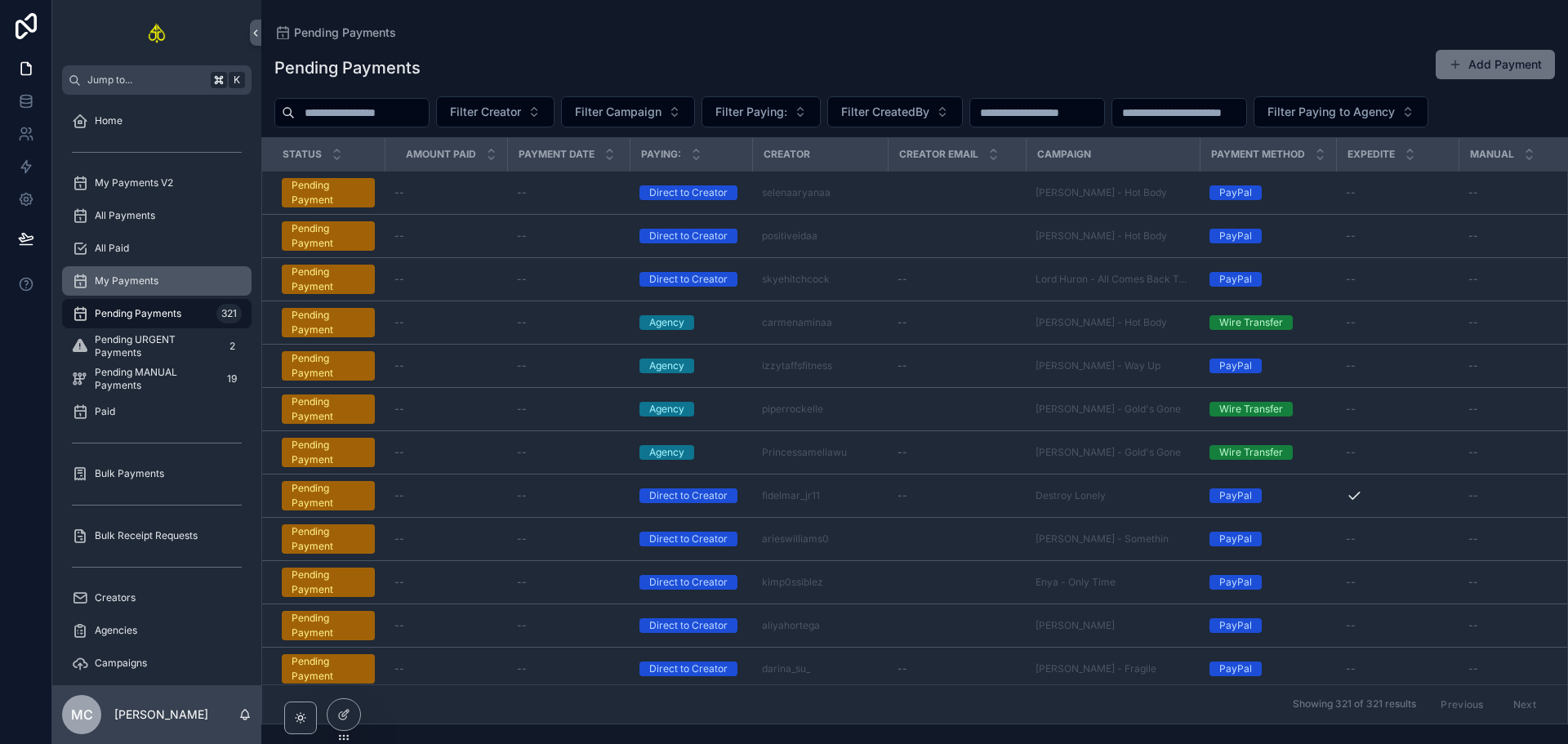
click at [157, 284] on span "My Payments" at bounding box center [127, 281] width 64 height 13
